Goal: Task Accomplishment & Management: Manage account settings

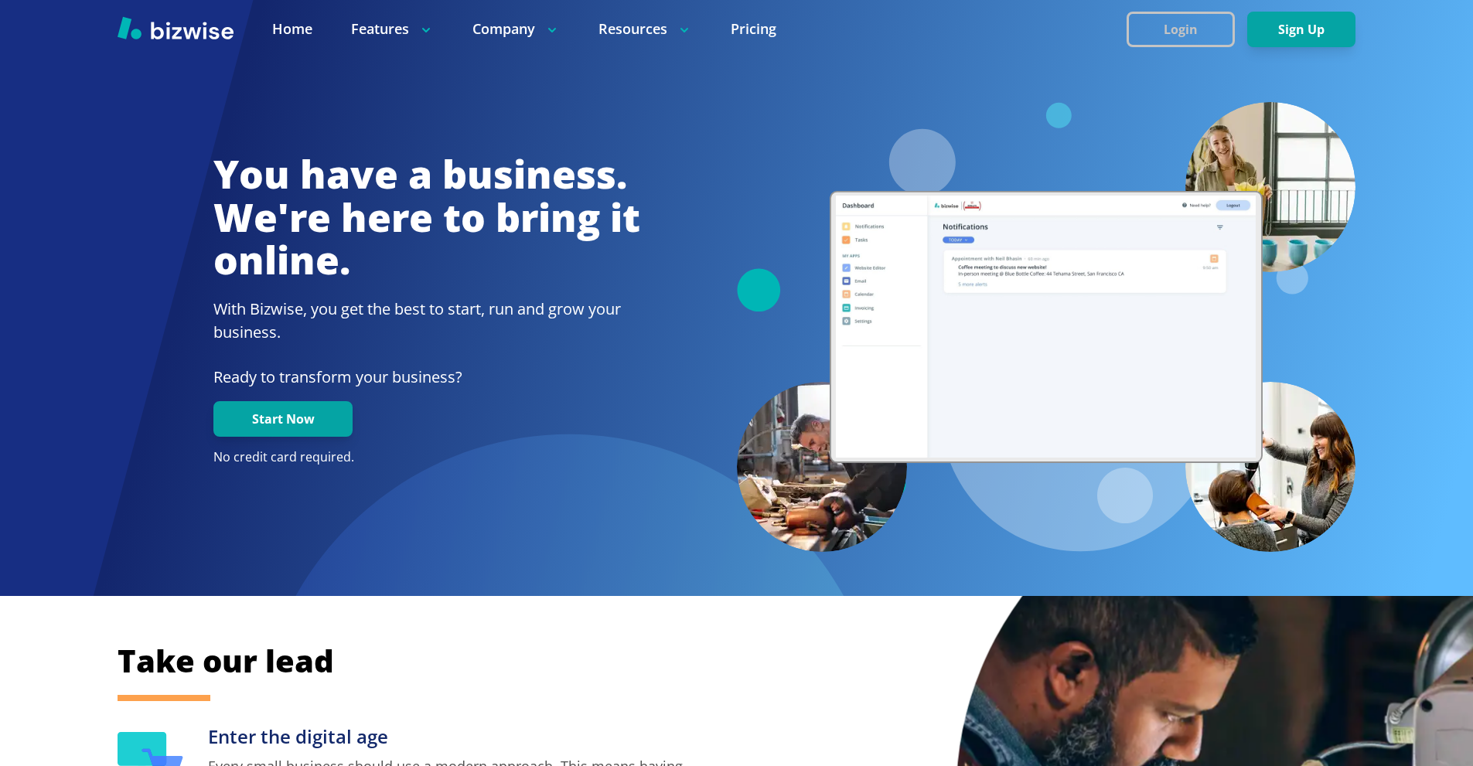
click at [1161, 31] on button "Login" at bounding box center [1181, 30] width 108 height 36
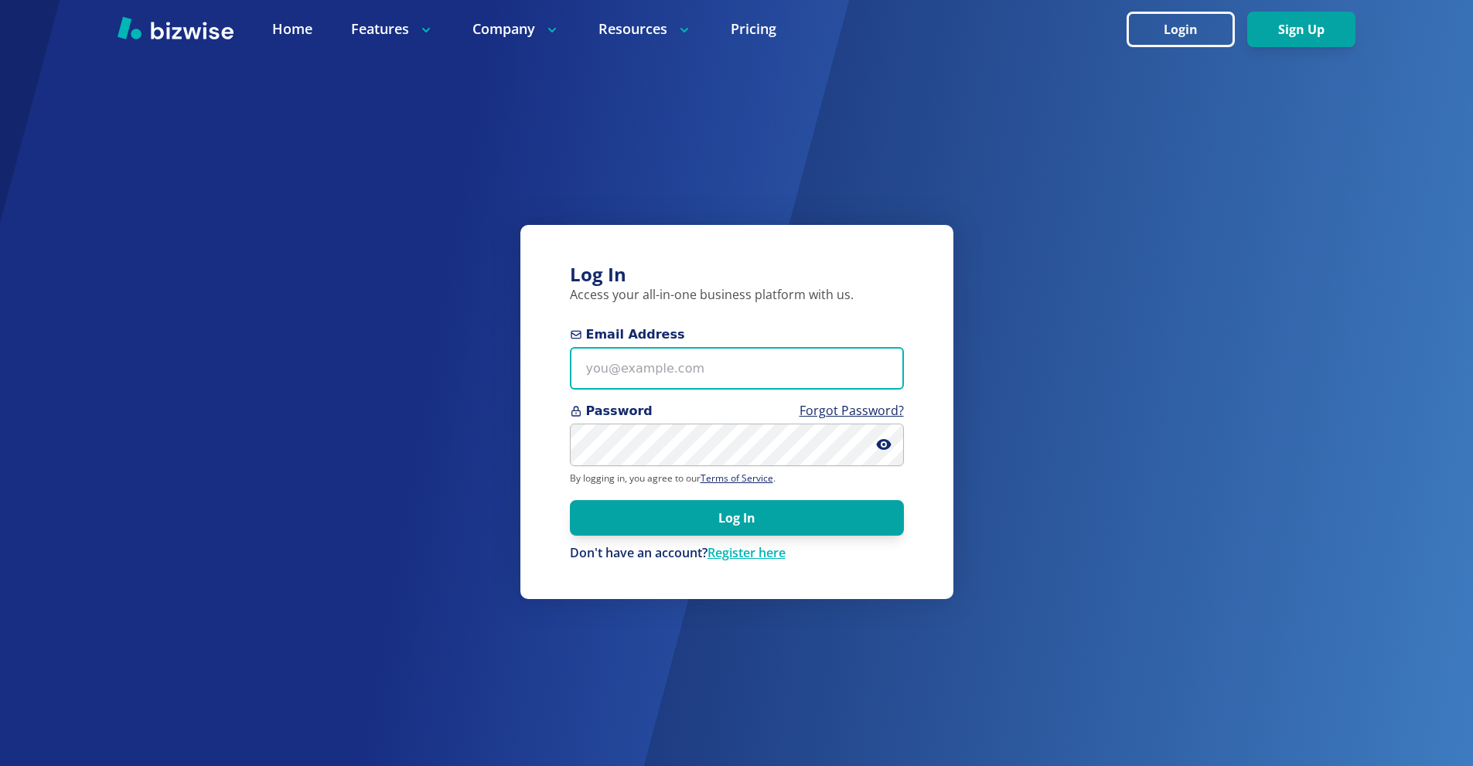
click at [695, 349] on input "Email Address" at bounding box center [737, 368] width 334 height 43
paste input "[EMAIL_ADDRESS][DOMAIN_NAME]"
type input "[EMAIL_ADDRESS][DOMAIN_NAME]"
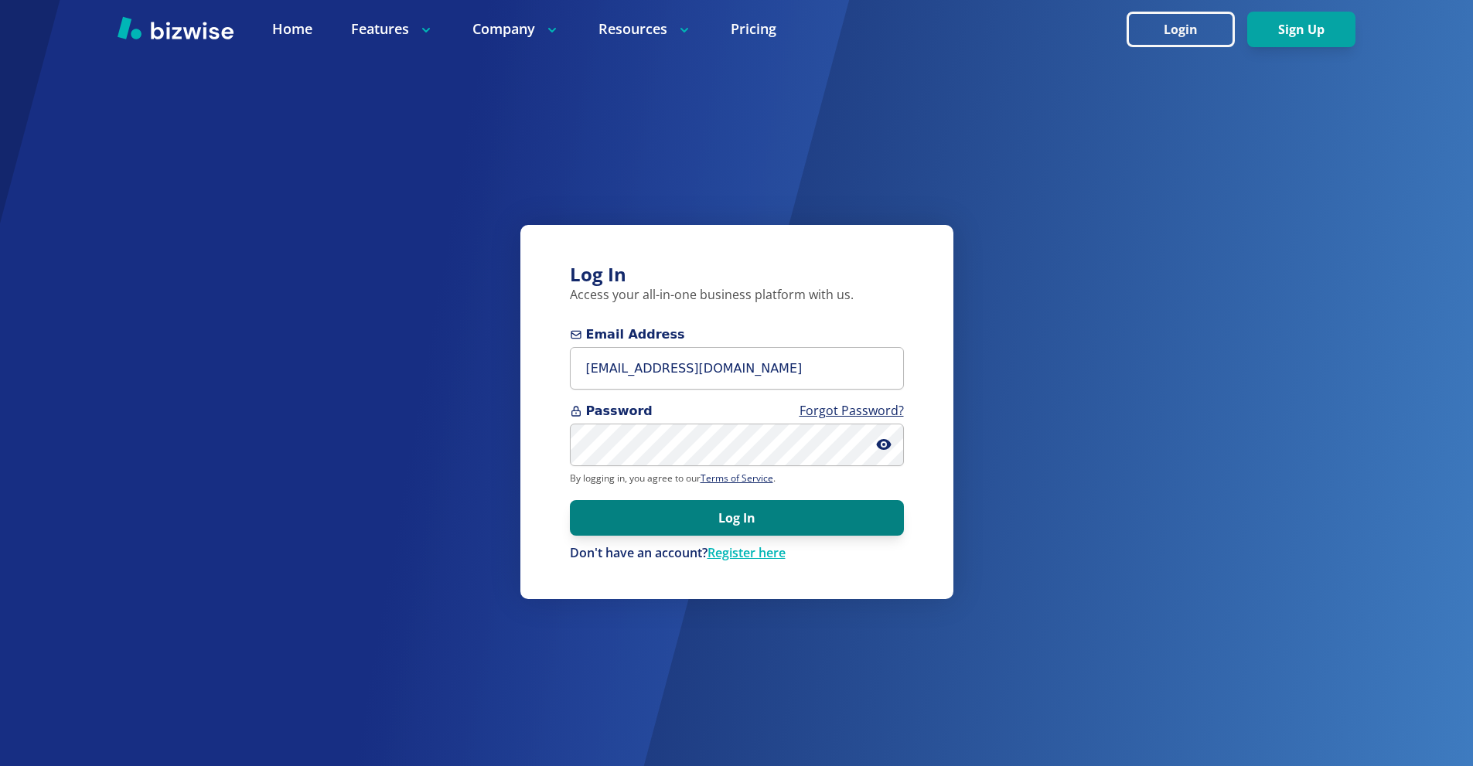
click at [732, 510] on button "Log In" at bounding box center [737, 518] width 334 height 36
